Goal: Information Seeking & Learning: Learn about a topic

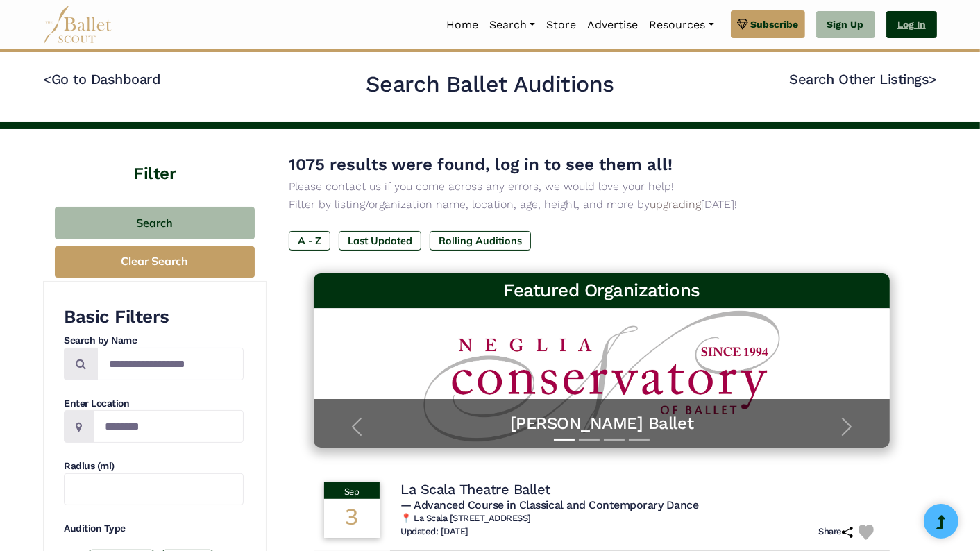
click at [906, 24] on link "Log In" at bounding box center [911, 25] width 51 height 28
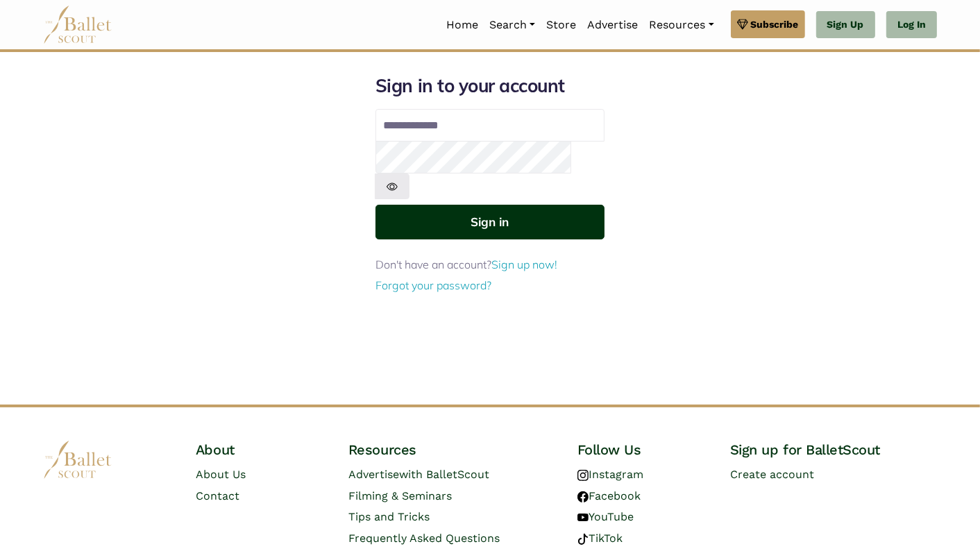
type input "**********"
click at [525, 205] on button "Sign in" at bounding box center [489, 222] width 229 height 34
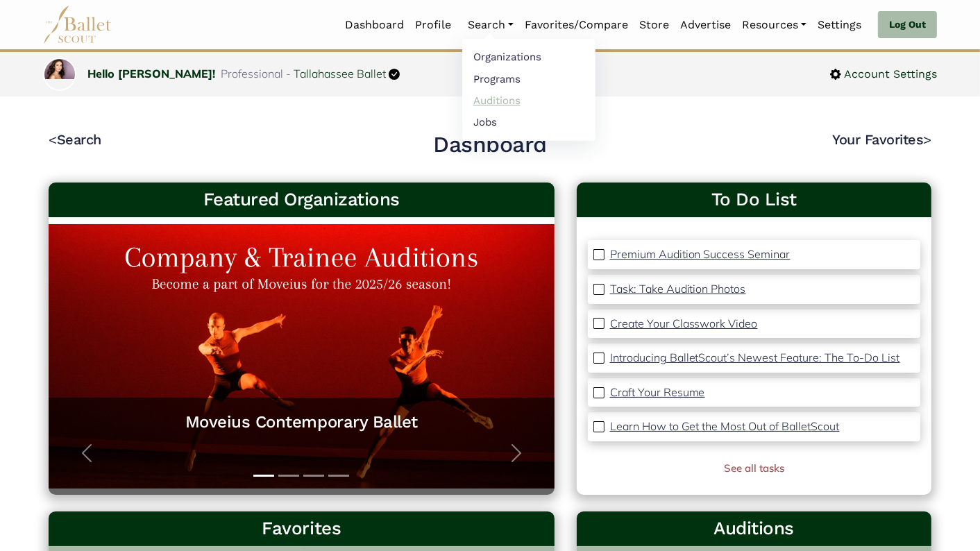
click at [497, 100] on link "Auditions" at bounding box center [528, 101] width 133 height 22
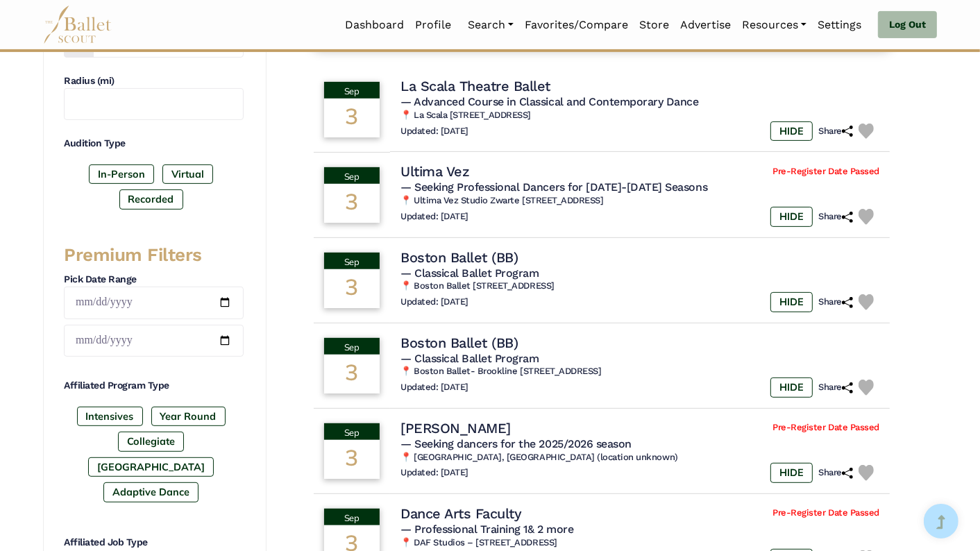
scroll to position [384, 0]
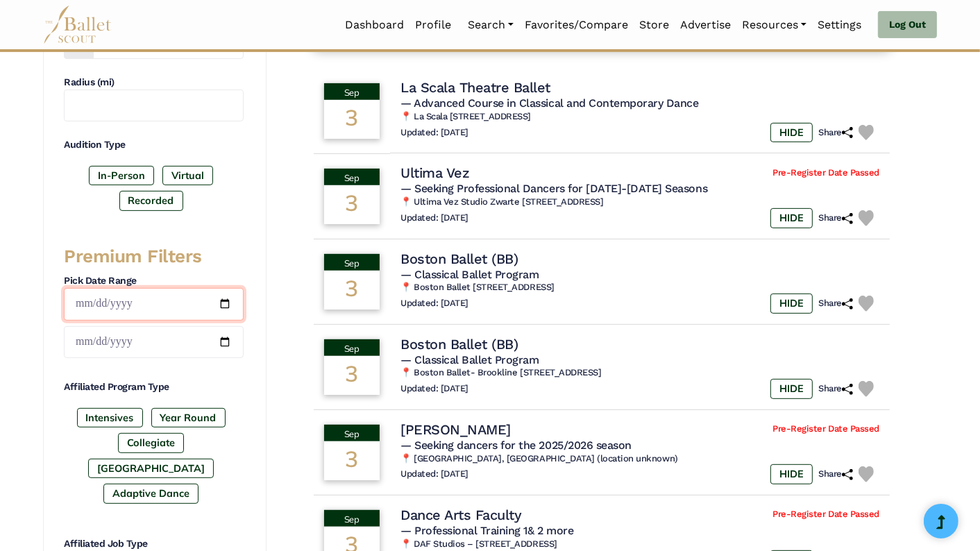
click at [224, 297] on input "date" at bounding box center [154, 304] width 180 height 33
type input "**********"
click at [228, 333] on input "date" at bounding box center [154, 342] width 180 height 33
type input "**********"
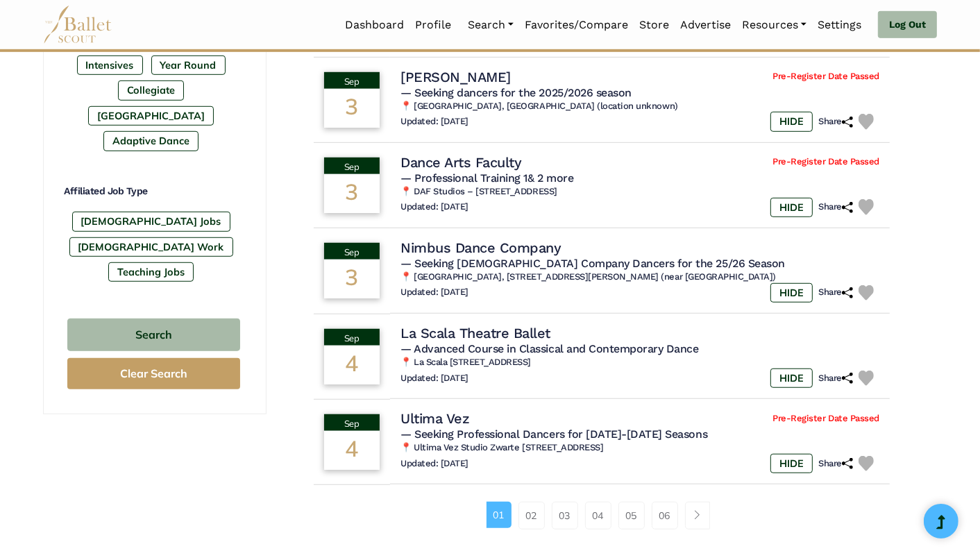
scroll to position [737, 0]
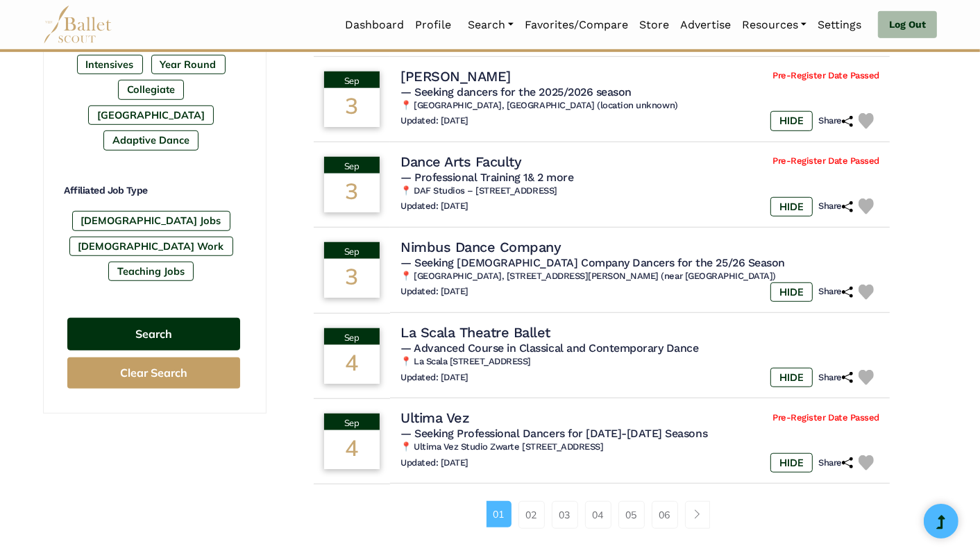
click at [209, 318] on button "Search" at bounding box center [153, 334] width 173 height 33
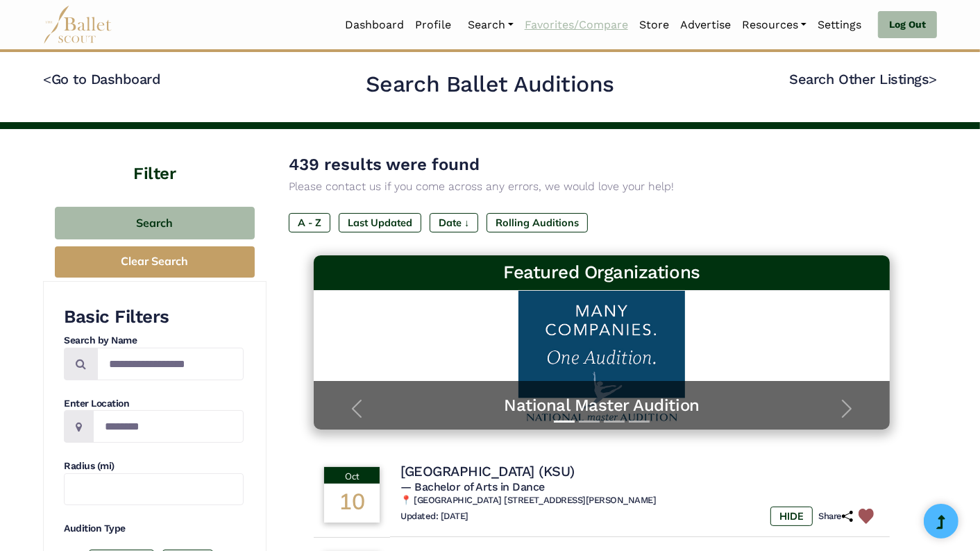
click at [580, 22] on link "Favorites/Compare" at bounding box center [576, 24] width 114 height 29
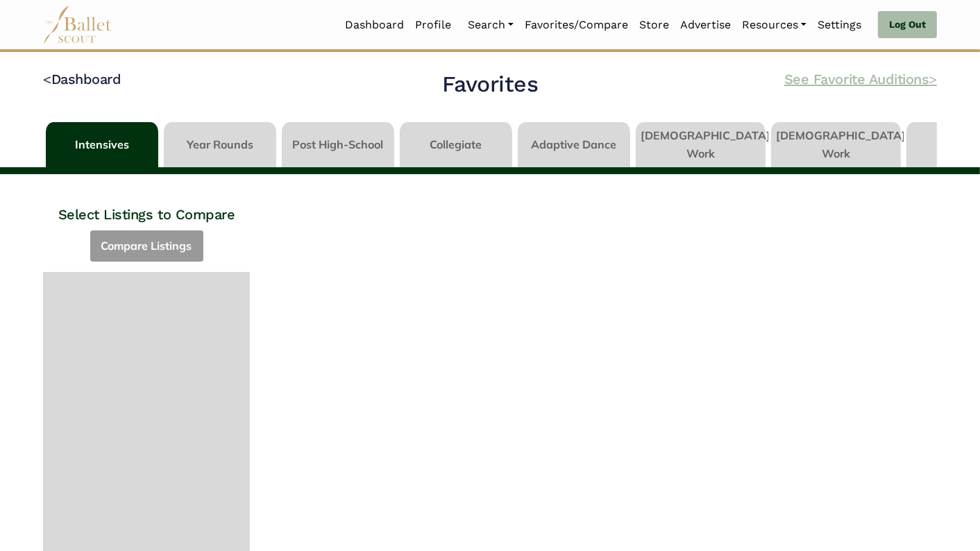
click at [892, 81] on link "See Favorite Auditions >" at bounding box center [860, 79] width 153 height 17
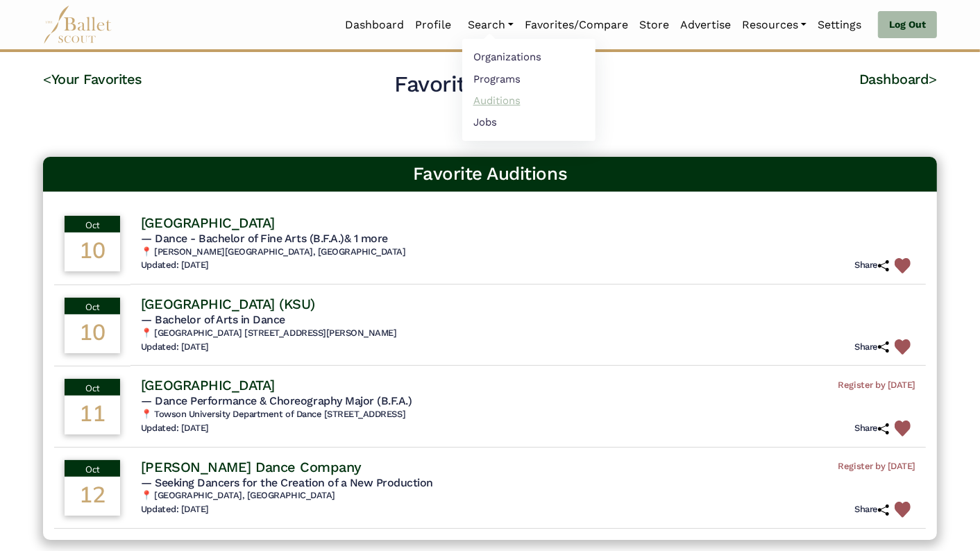
click at [489, 98] on link "Auditions" at bounding box center [528, 101] width 133 height 22
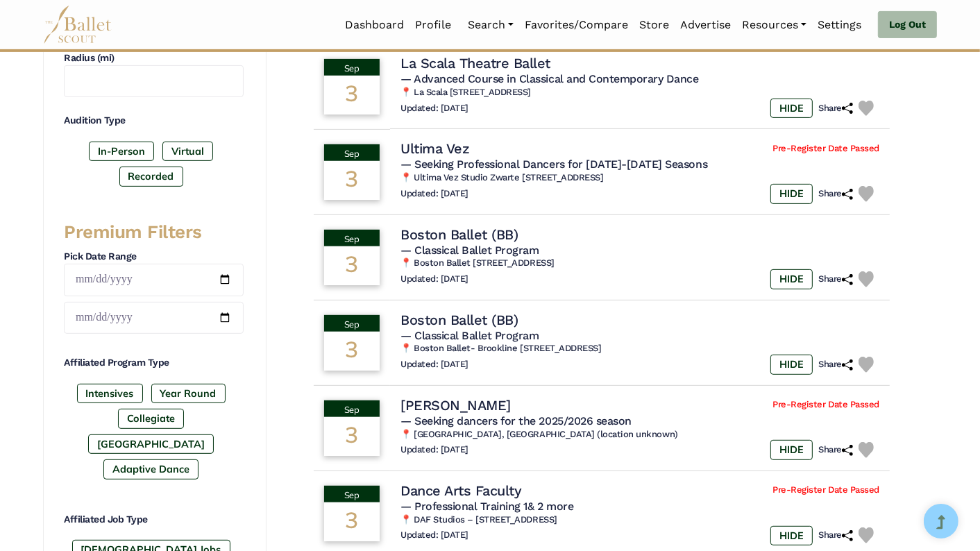
scroll to position [432, 0]
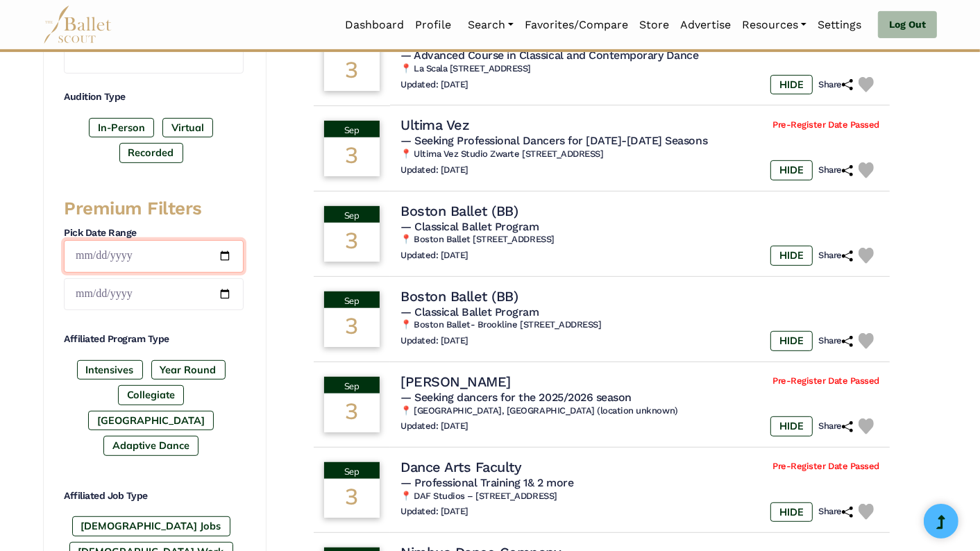
click at [226, 252] on input "date" at bounding box center [154, 256] width 180 height 33
type input "**********"
click at [226, 288] on input "date" at bounding box center [154, 294] width 180 height 33
type input "**********"
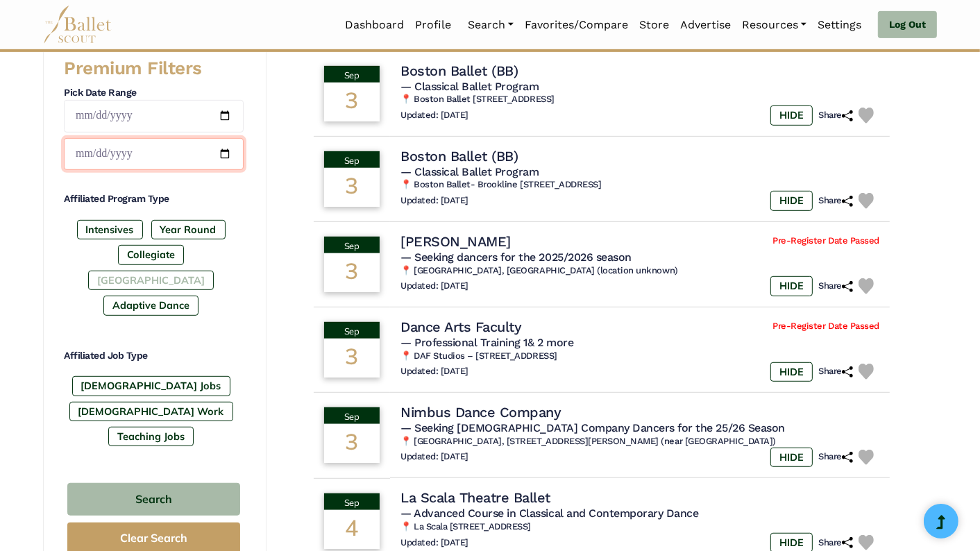
scroll to position [572, 0]
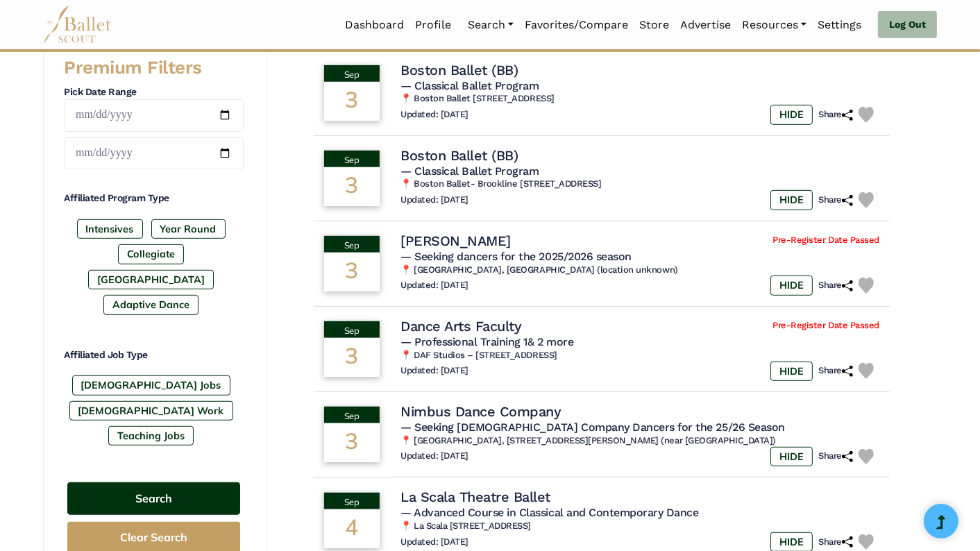
click at [189, 482] on button "Search" at bounding box center [153, 498] width 173 height 33
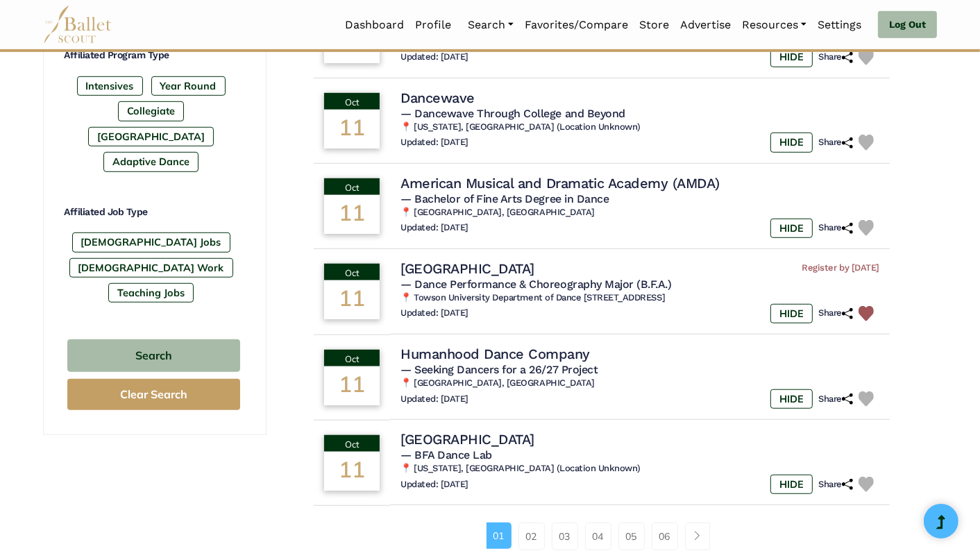
scroll to position [736, 0]
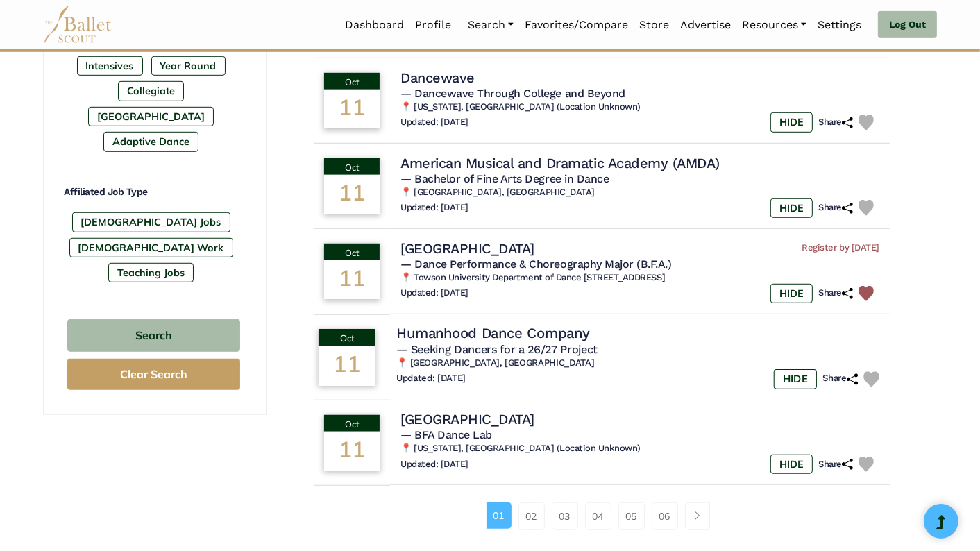
click at [527, 332] on h4 "Humanhood Dance Company" at bounding box center [492, 333] width 193 height 19
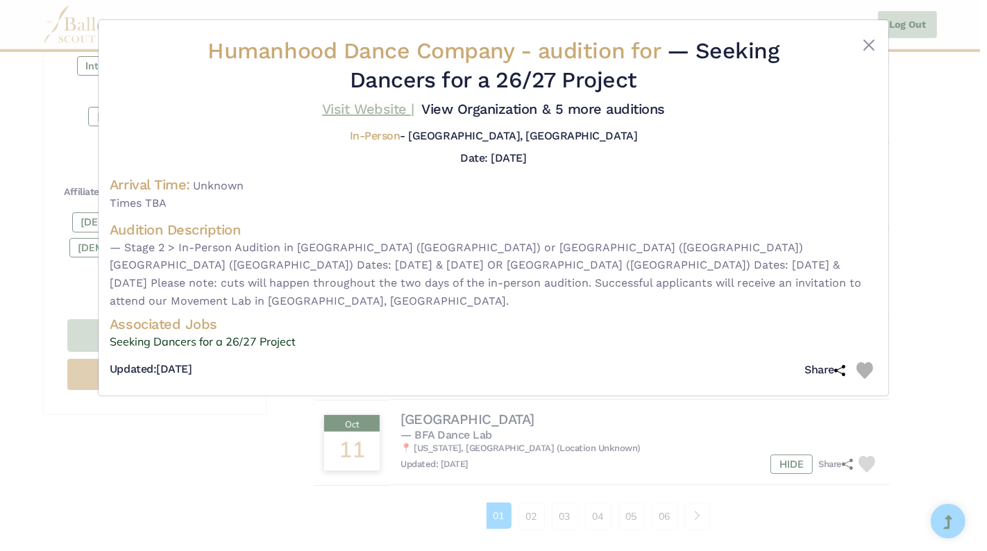
click at [351, 108] on link "Visit Website |" at bounding box center [368, 109] width 92 height 17
click at [872, 46] on button "Close" at bounding box center [868, 45] width 17 height 17
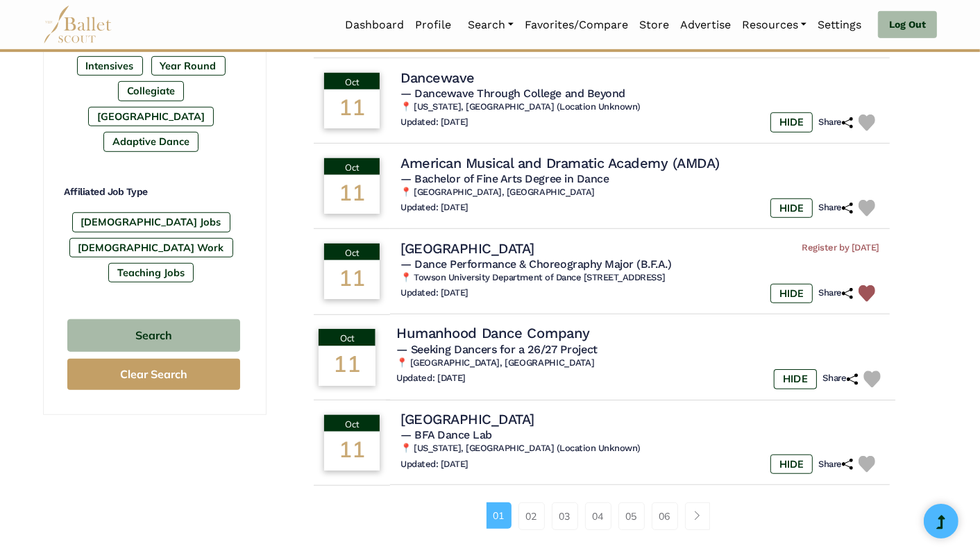
scroll to position [831, 0]
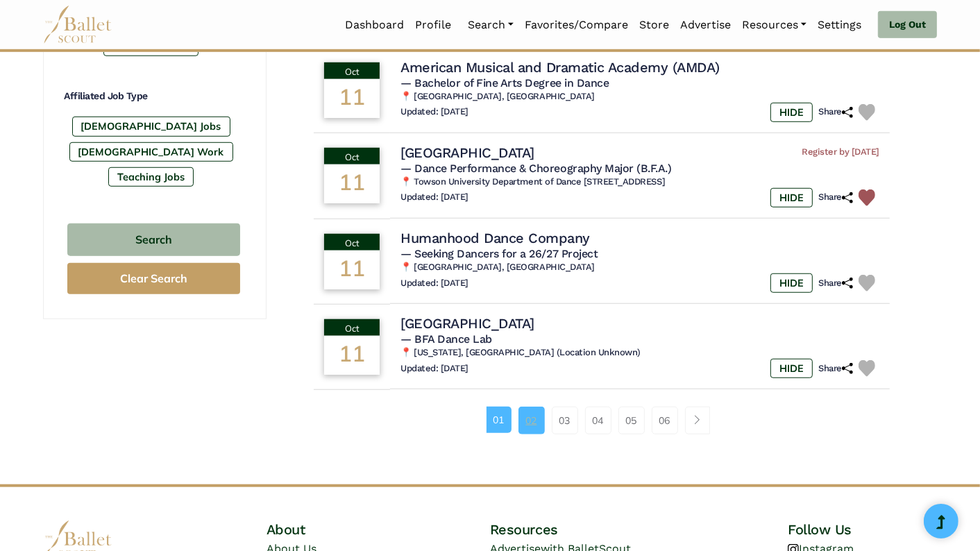
click at [528, 421] on link "02" at bounding box center [531, 421] width 26 height 28
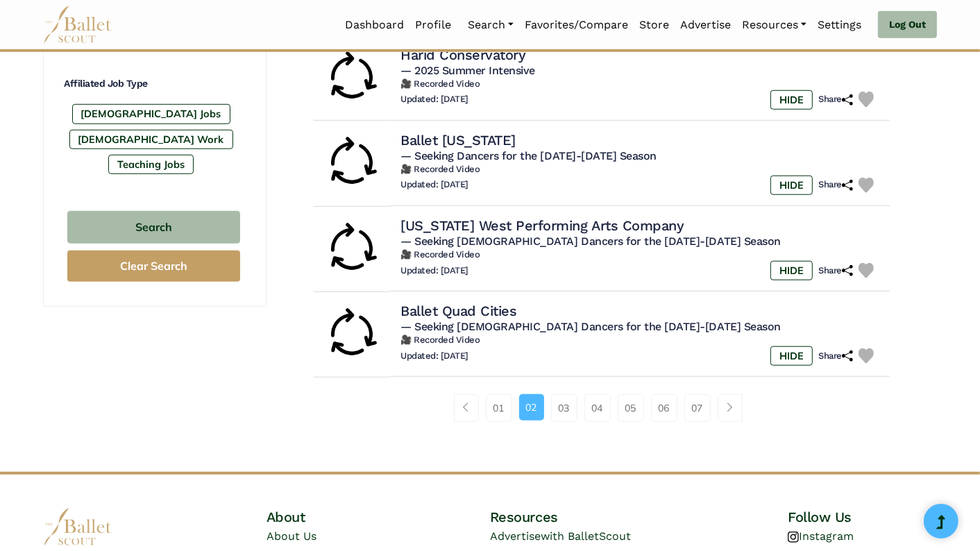
scroll to position [863, 0]
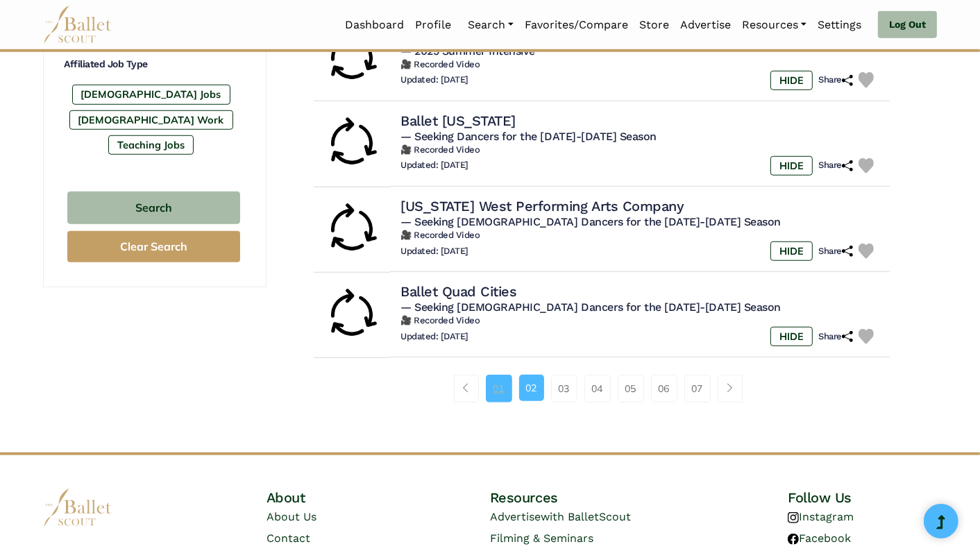
click at [498, 386] on link "01" at bounding box center [499, 389] width 26 height 28
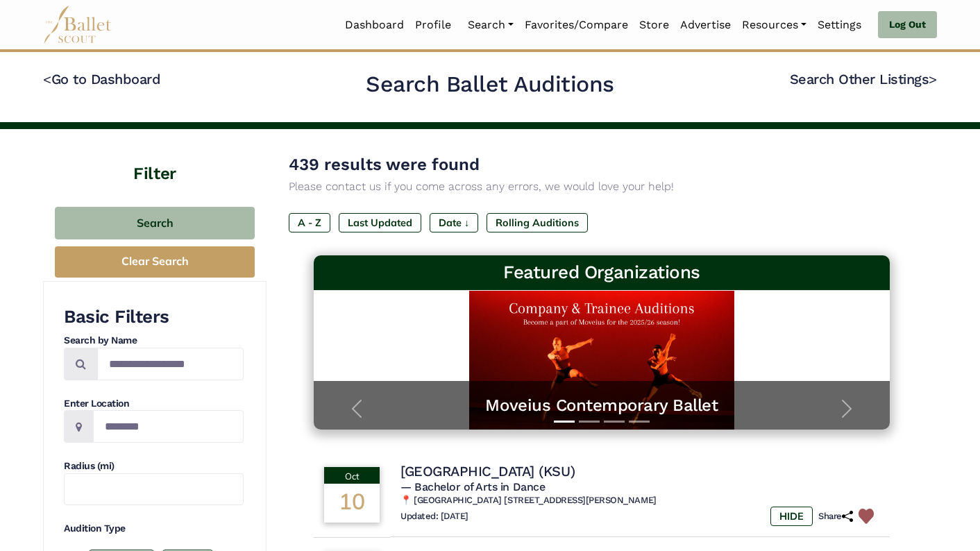
scroll to position [960, 0]
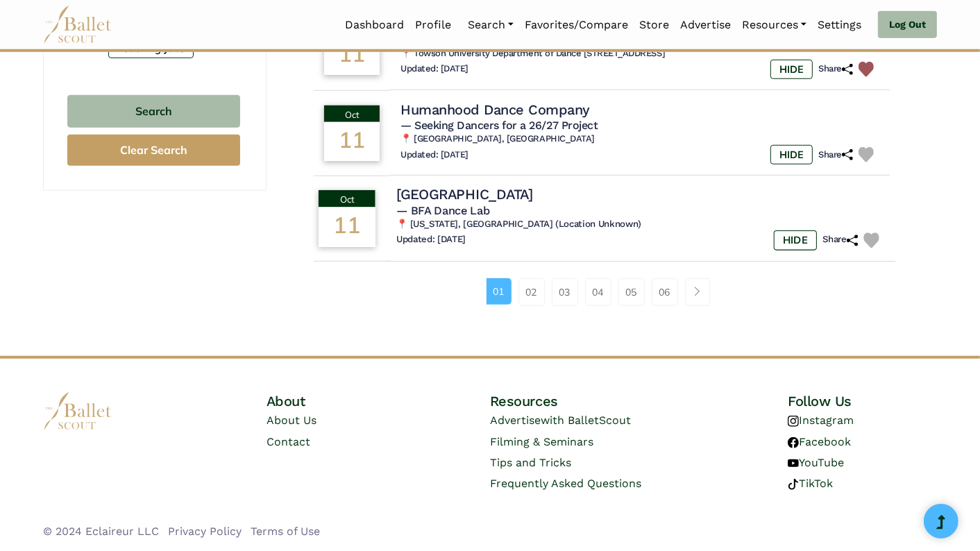
click at [472, 190] on h4 "[GEOGRAPHIC_DATA]" at bounding box center [464, 194] width 137 height 19
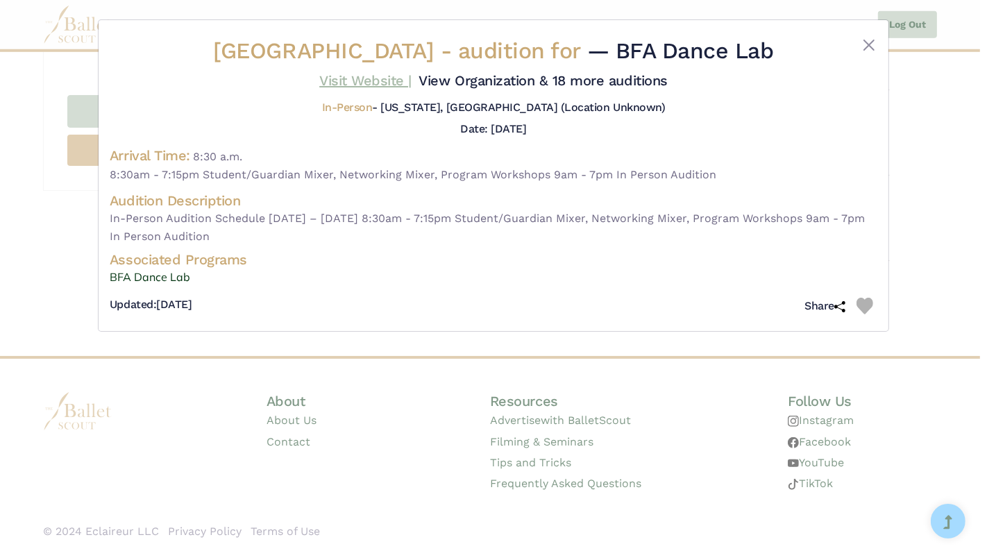
click at [353, 79] on link "Visit Website |" at bounding box center [365, 80] width 92 height 17
click at [868, 38] on button "Close" at bounding box center [868, 45] width 17 height 17
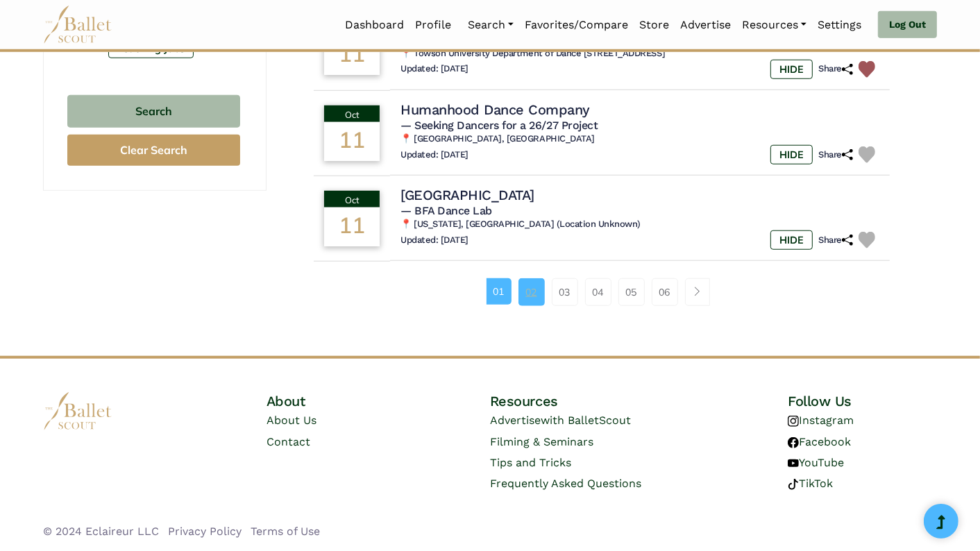
click at [533, 291] on link "02" at bounding box center [531, 292] width 26 height 28
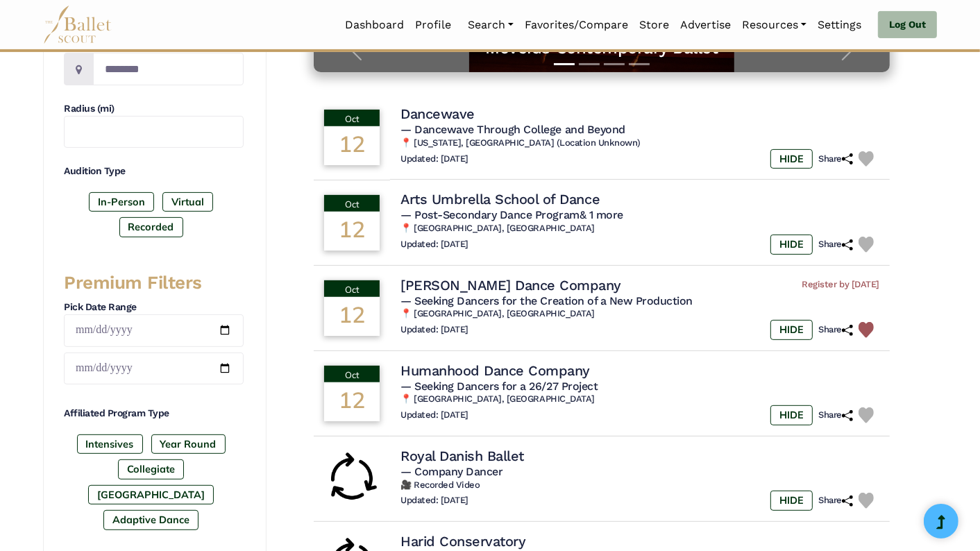
scroll to position [348, 0]
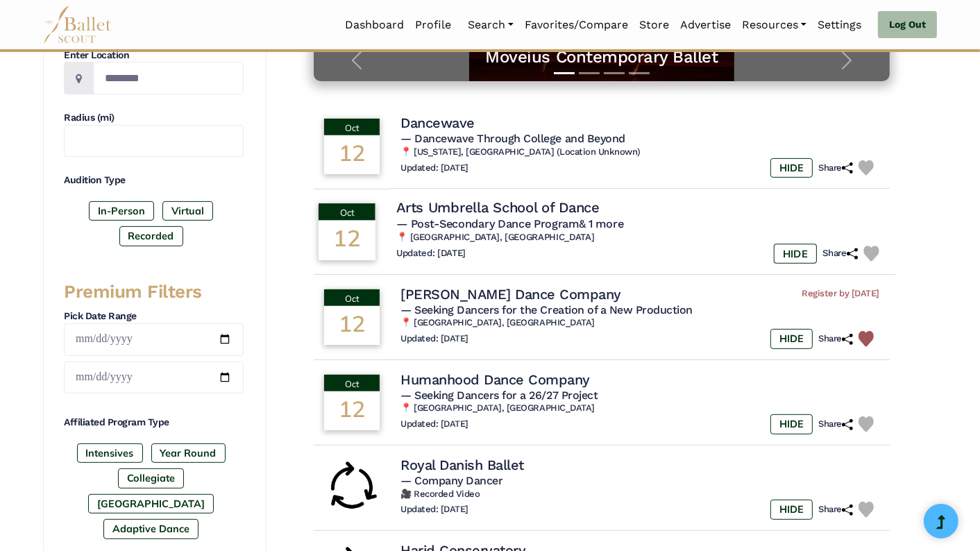
click at [561, 201] on h4 "Arts Umbrella School of Dance" at bounding box center [497, 207] width 203 height 19
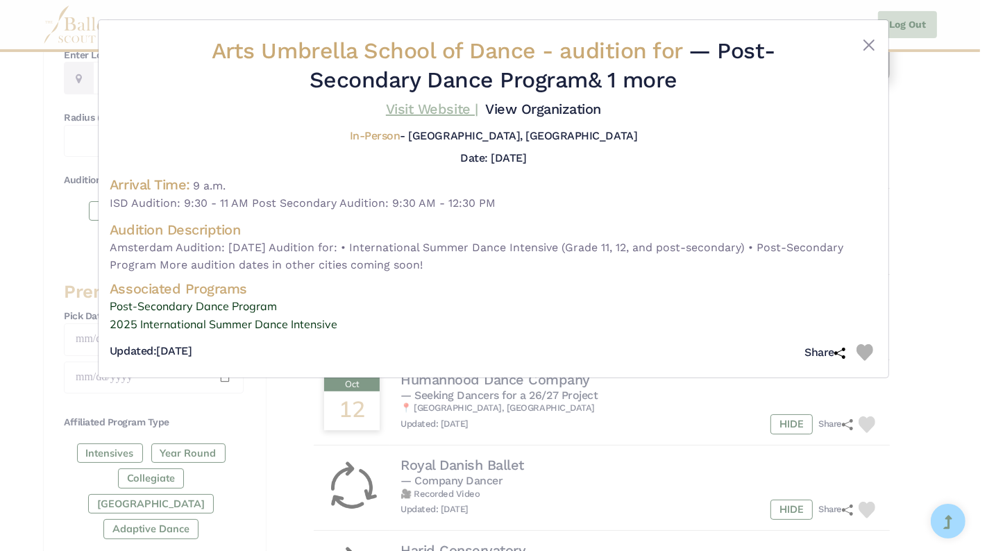
click at [423, 108] on link "Visit Website |" at bounding box center [432, 109] width 92 height 17
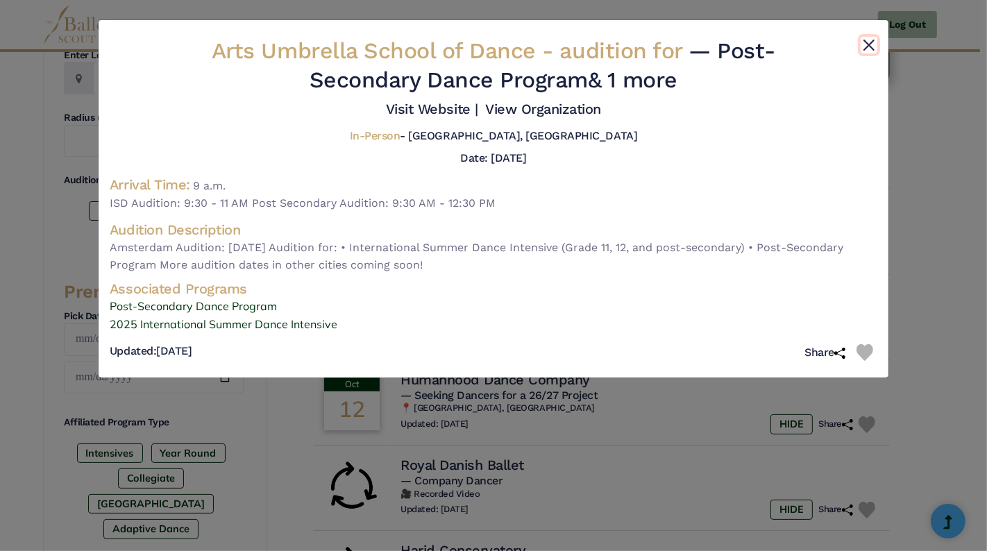
click at [869, 42] on button "Close" at bounding box center [868, 45] width 17 height 17
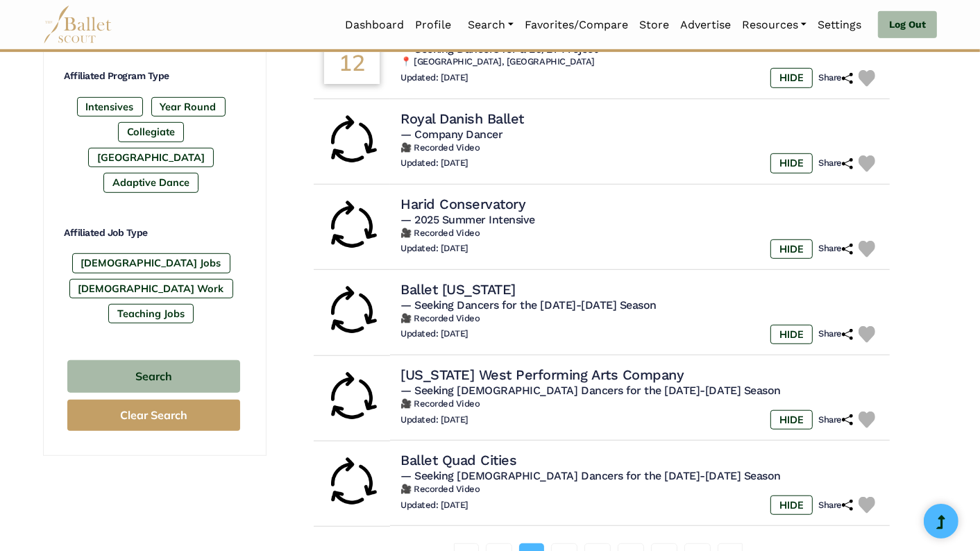
scroll to position [759, 0]
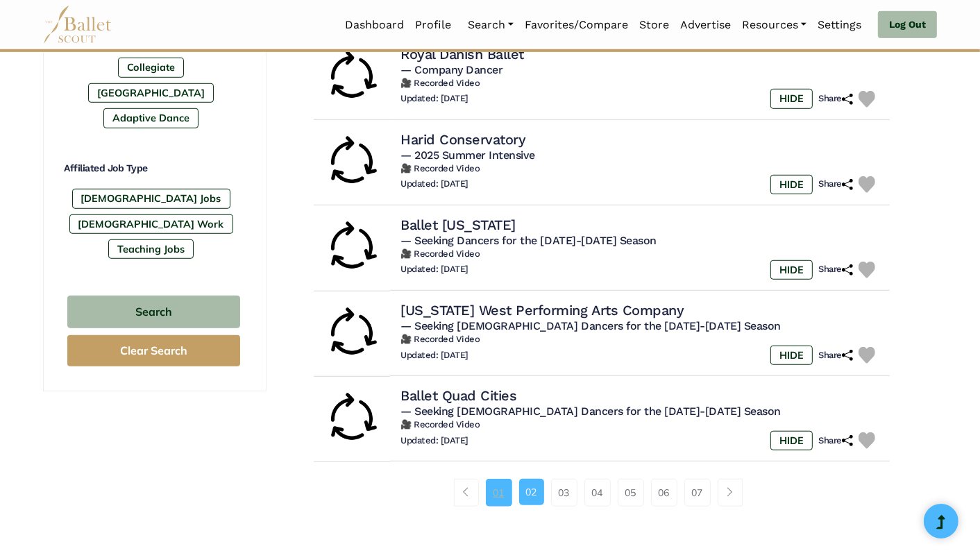
click at [501, 490] on link "01" at bounding box center [499, 493] width 26 height 28
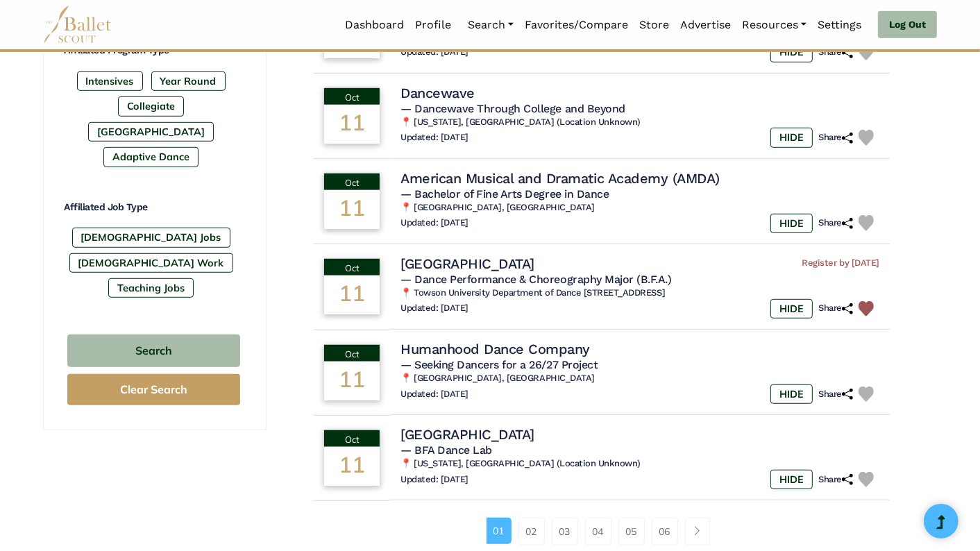
scroll to position [725, 0]
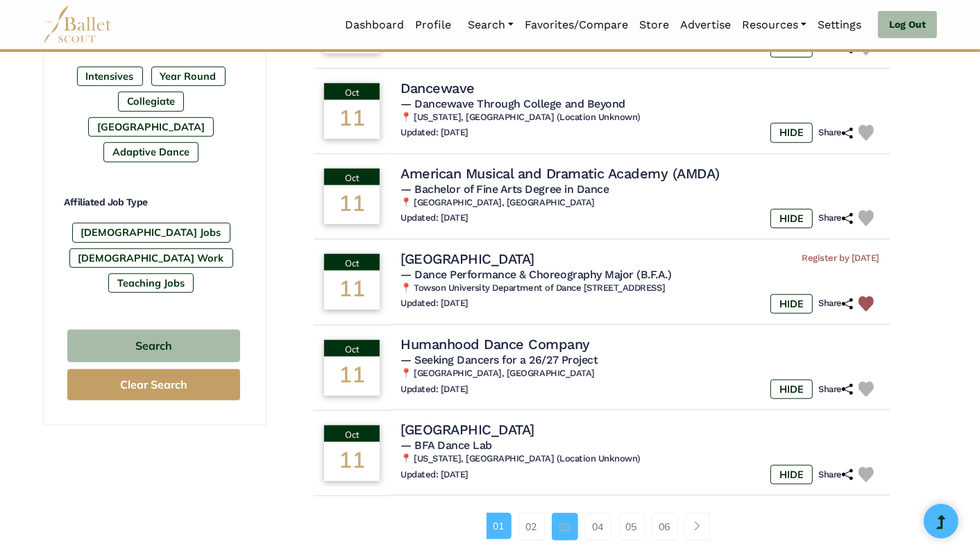
click at [568, 532] on link "03" at bounding box center [565, 527] width 26 height 28
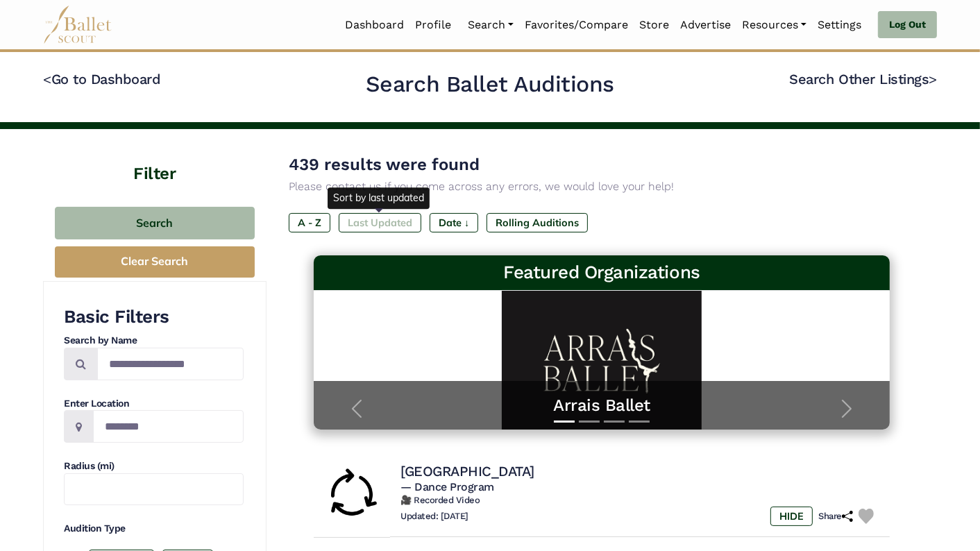
click at [402, 224] on label "Last Updated" at bounding box center [380, 222] width 83 height 19
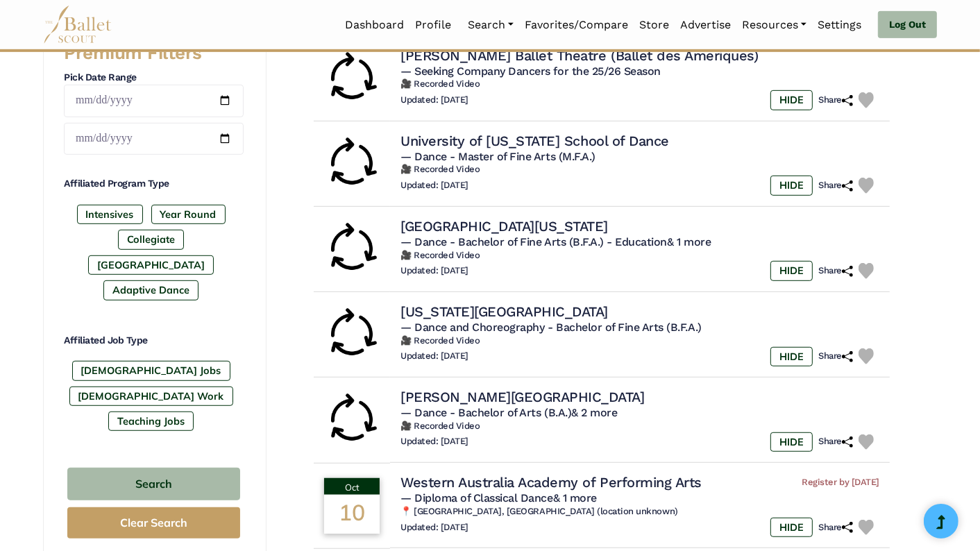
scroll to position [847, 0]
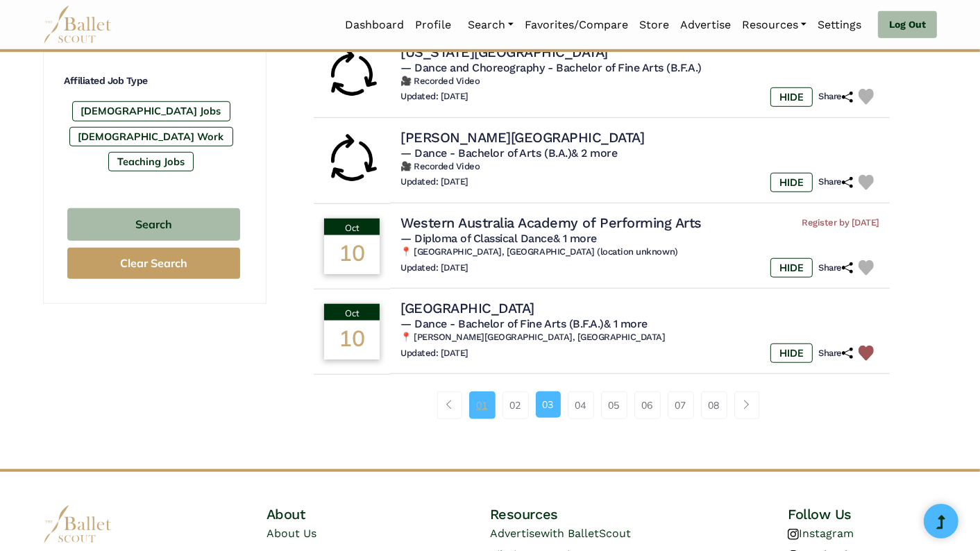
click at [482, 406] on link "01" at bounding box center [482, 405] width 26 height 28
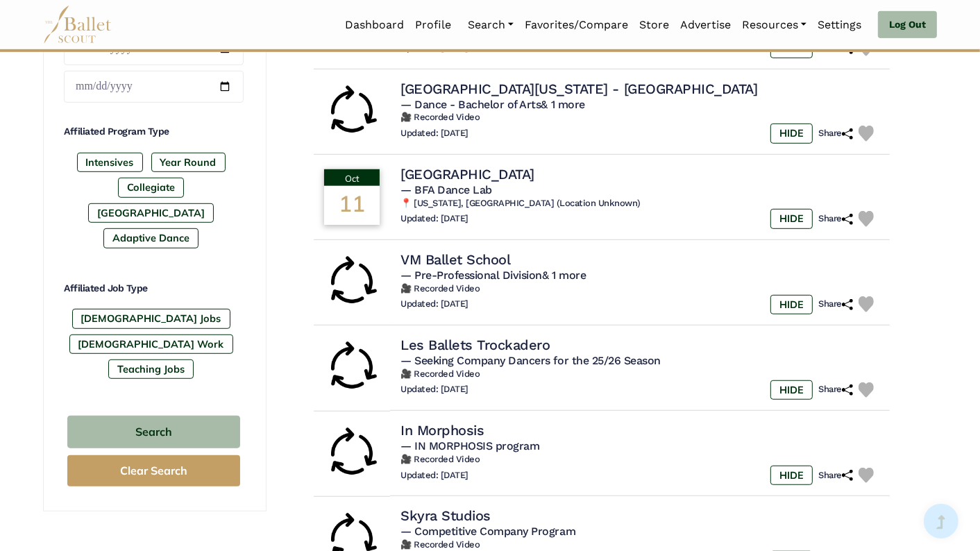
scroll to position [640, 0]
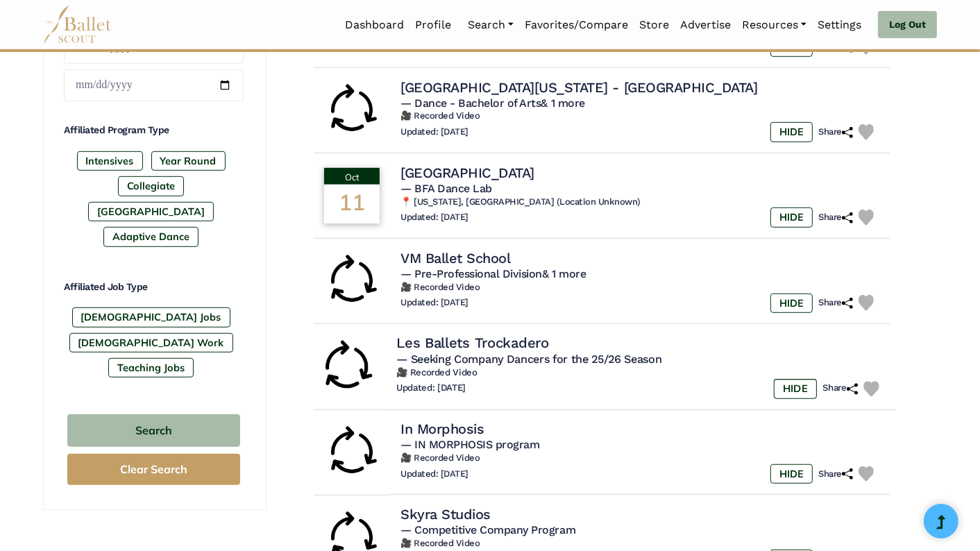
click at [487, 341] on h4 "Les Ballets Trockadero" at bounding box center [472, 343] width 153 height 19
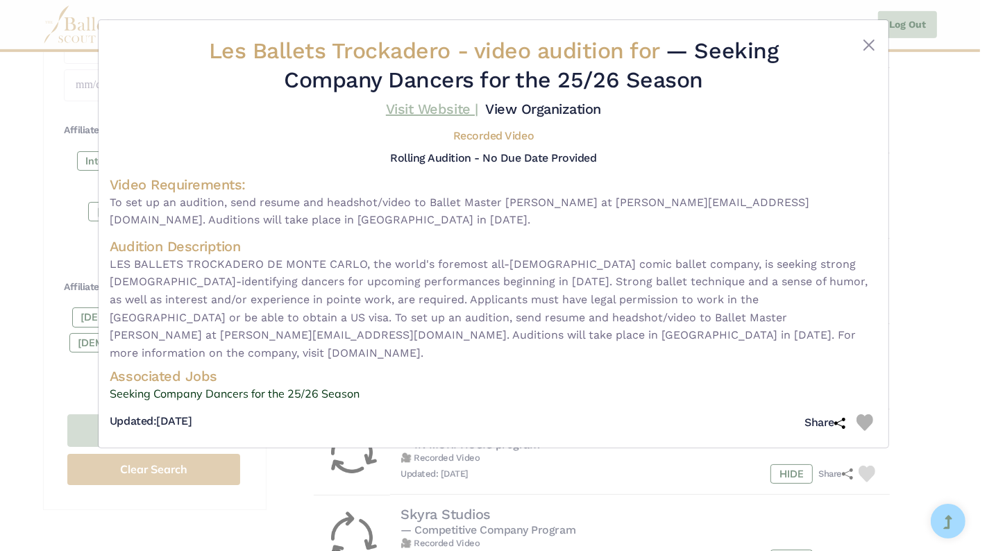
click at [419, 111] on link "Visit Website |" at bounding box center [432, 109] width 92 height 17
click at [866, 414] on img at bounding box center [864, 422] width 17 height 17
click at [869, 43] on button "Close" at bounding box center [868, 45] width 17 height 17
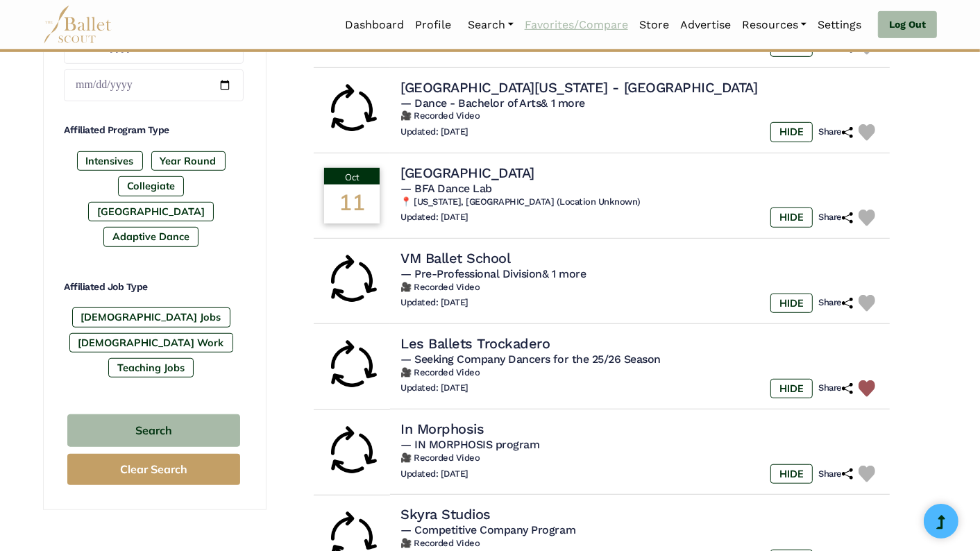
click at [595, 25] on link "Favorites/Compare" at bounding box center [576, 24] width 114 height 29
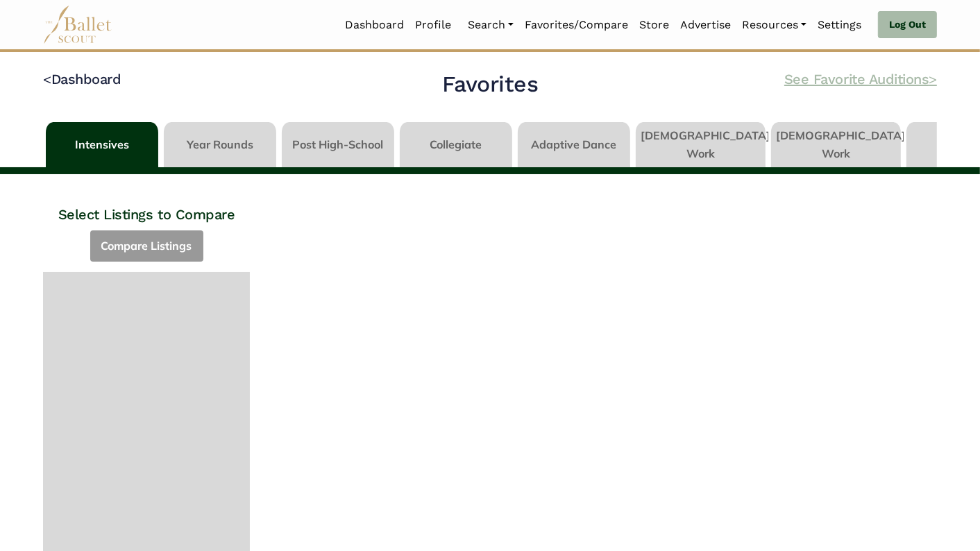
click at [910, 78] on link "See Favorite Auditions >" at bounding box center [860, 79] width 153 height 17
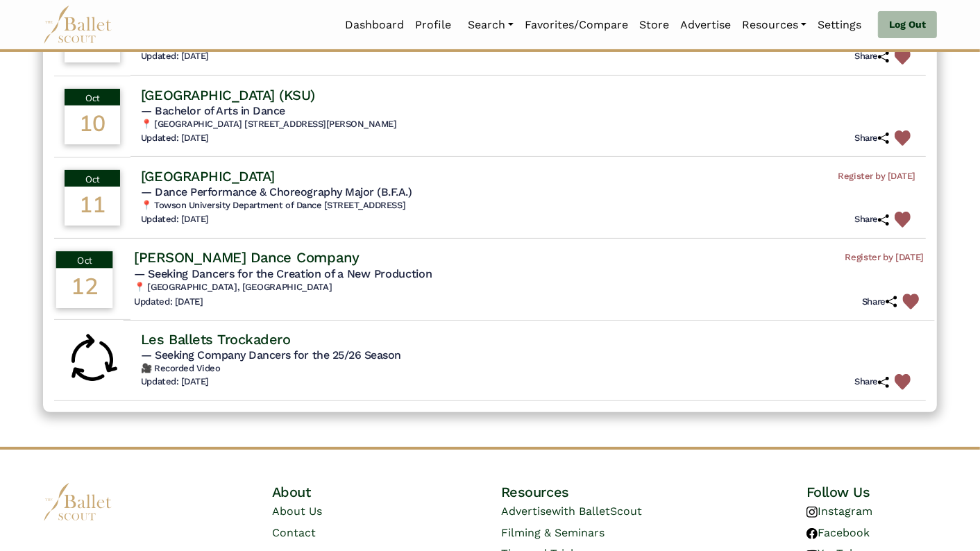
scroll to position [217, 0]
